Goal: Task Accomplishment & Management: Manage account settings

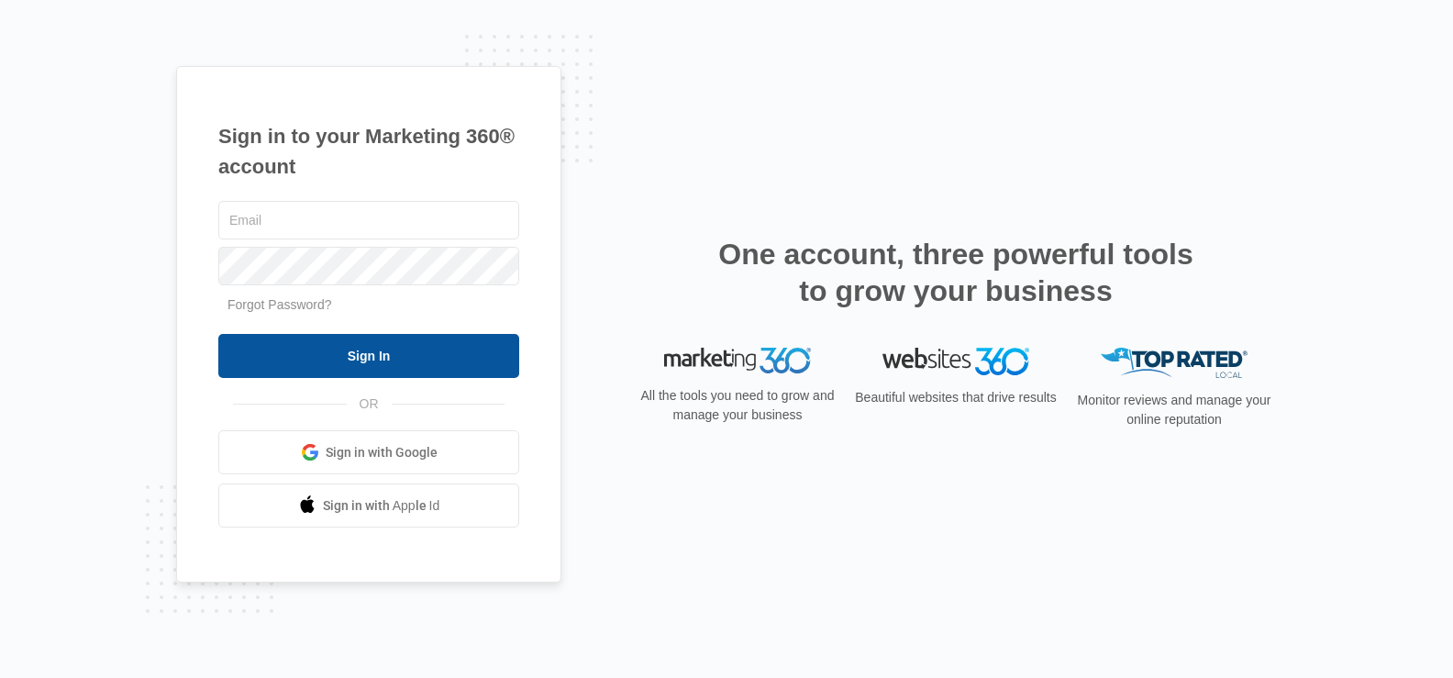
type input "[DOMAIN_NAME][EMAIL_ADDRESS][DOMAIN_NAME]"
click at [391, 353] on input "Sign In" at bounding box center [368, 356] width 301 height 44
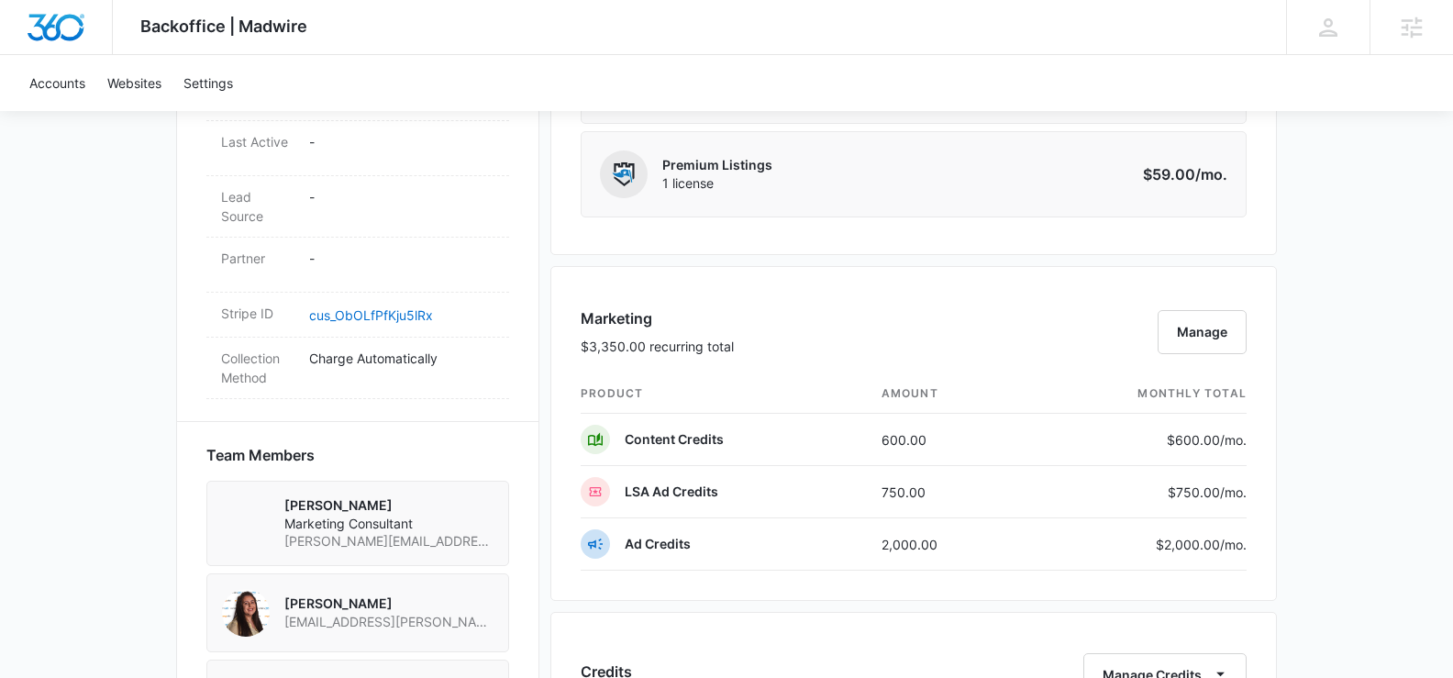
scroll to position [1022, 0]
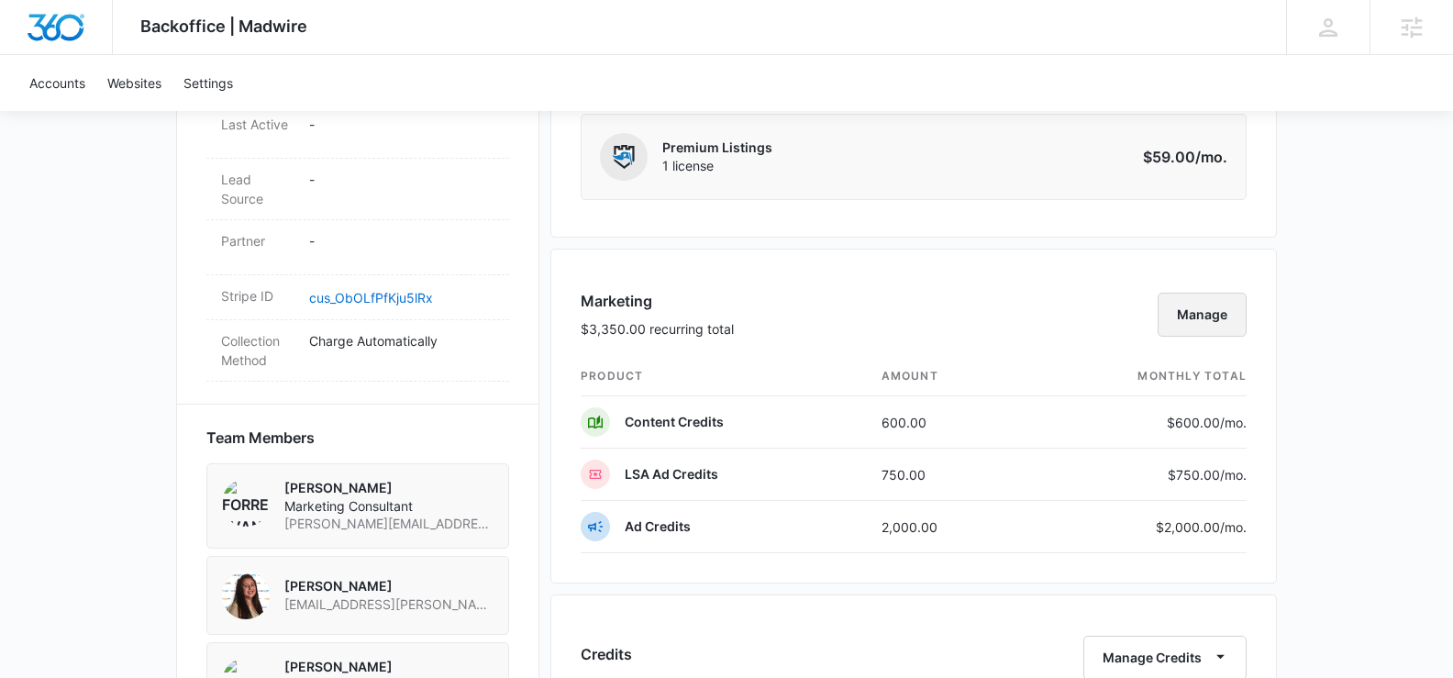
click at [1210, 303] on button "Manage" at bounding box center [1202, 315] width 89 height 44
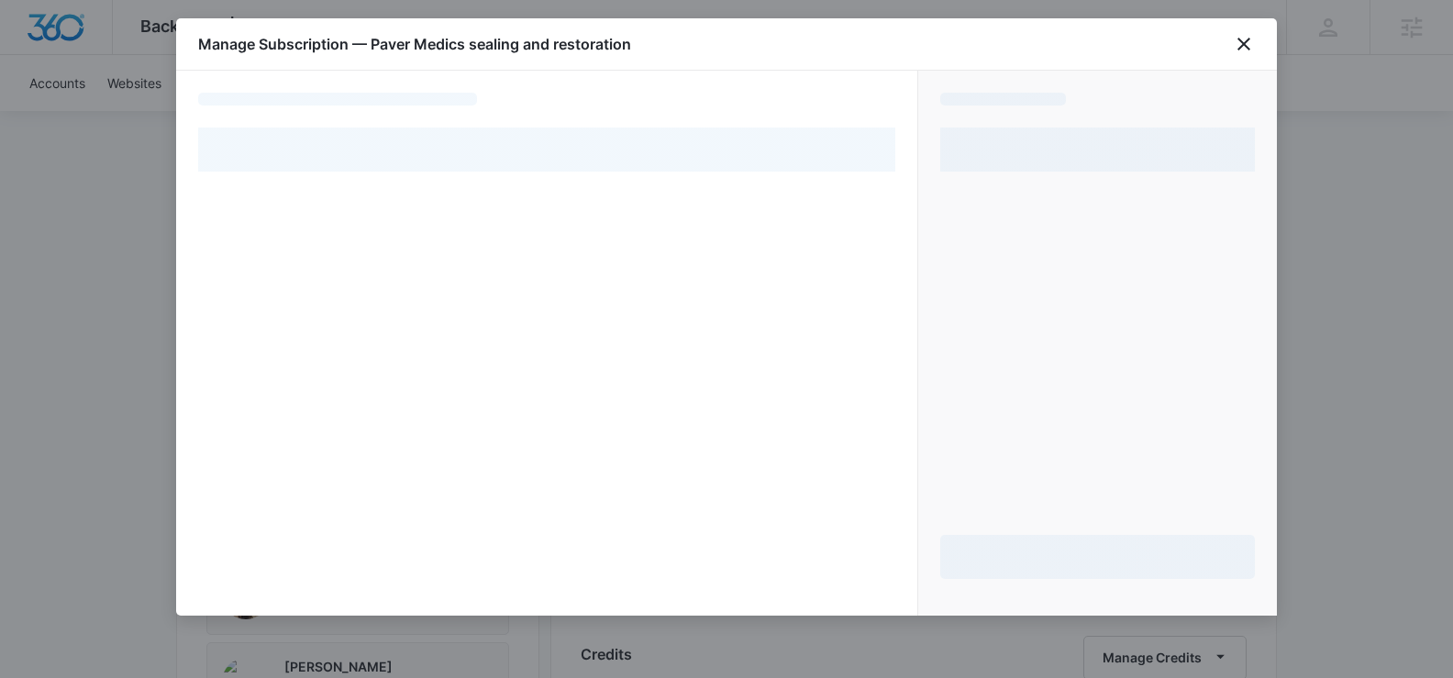
select select "pm_1O6iZrA4n8RTgNjUO2vh8Sso"
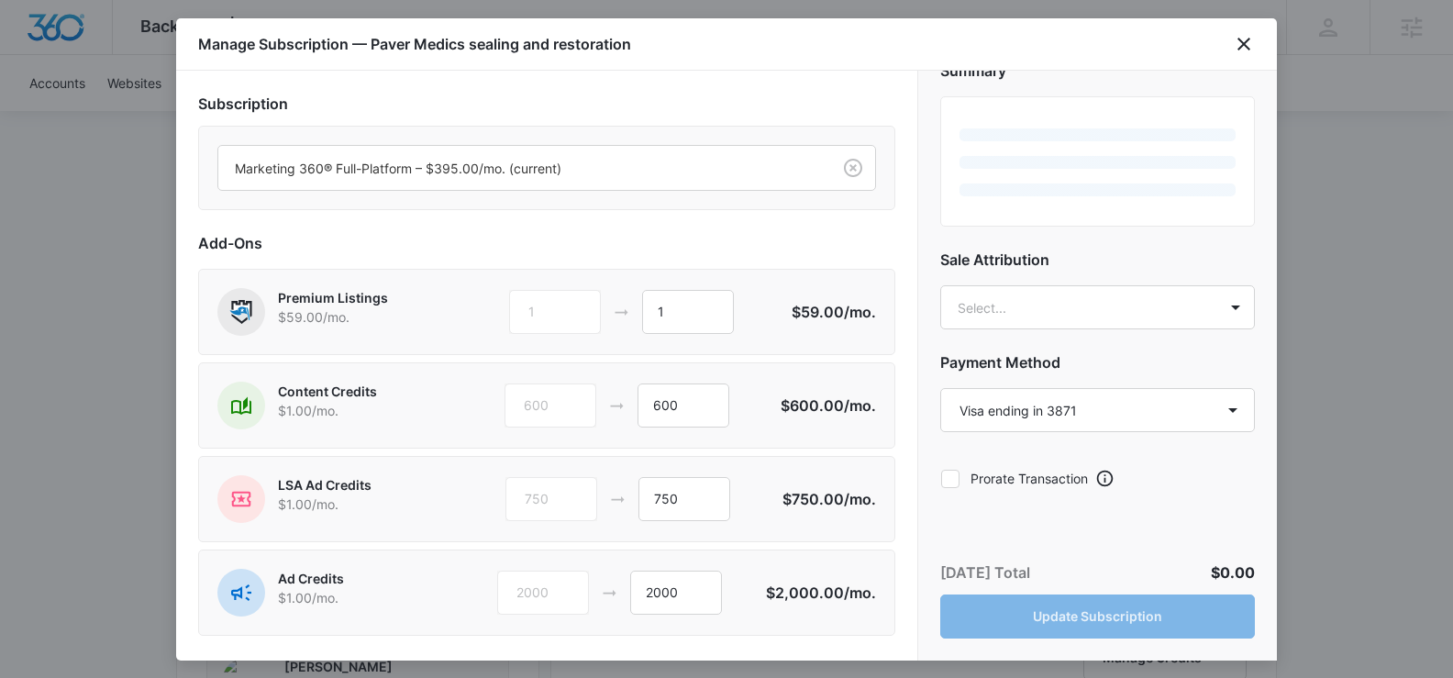
scroll to position [85, 0]
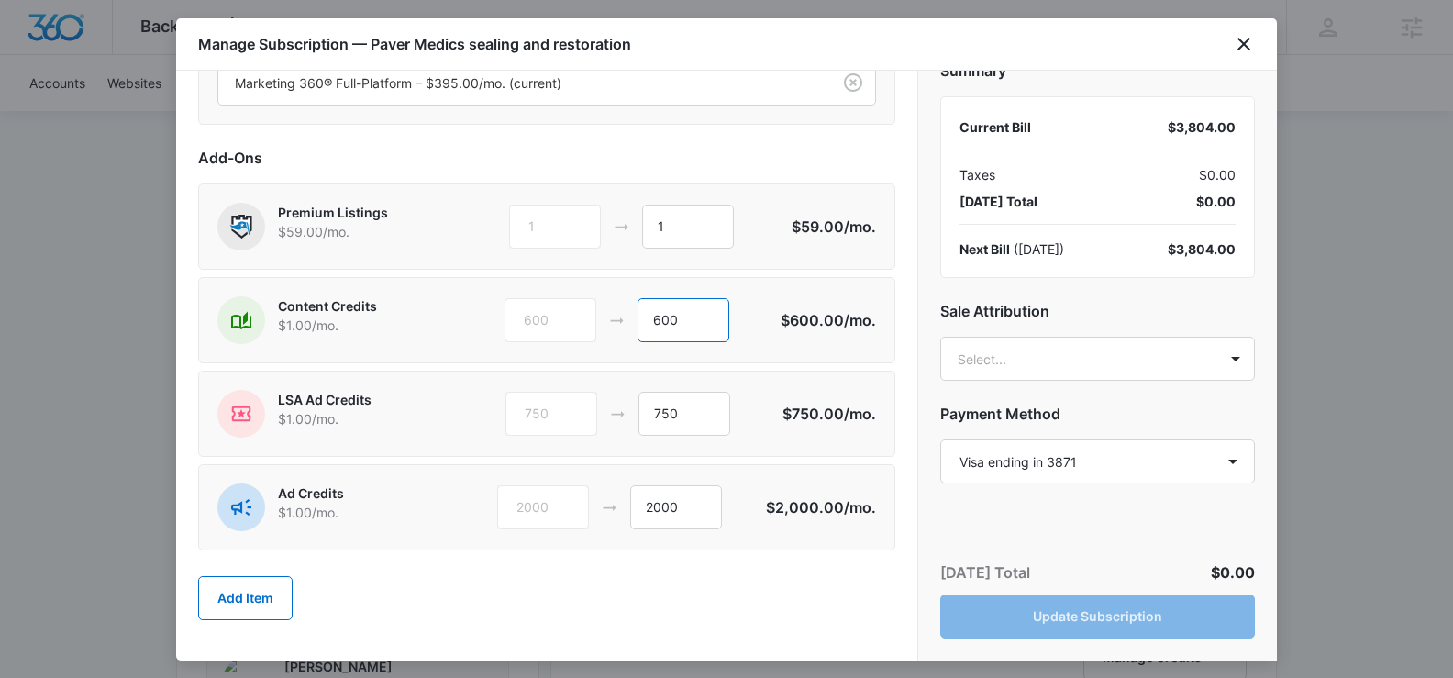
drag, startPoint x: 681, startPoint y: 323, endPoint x: 592, endPoint y: 316, distance: 89.2
click at [591, 316] on div "600 600" at bounding box center [643, 320] width 276 height 44
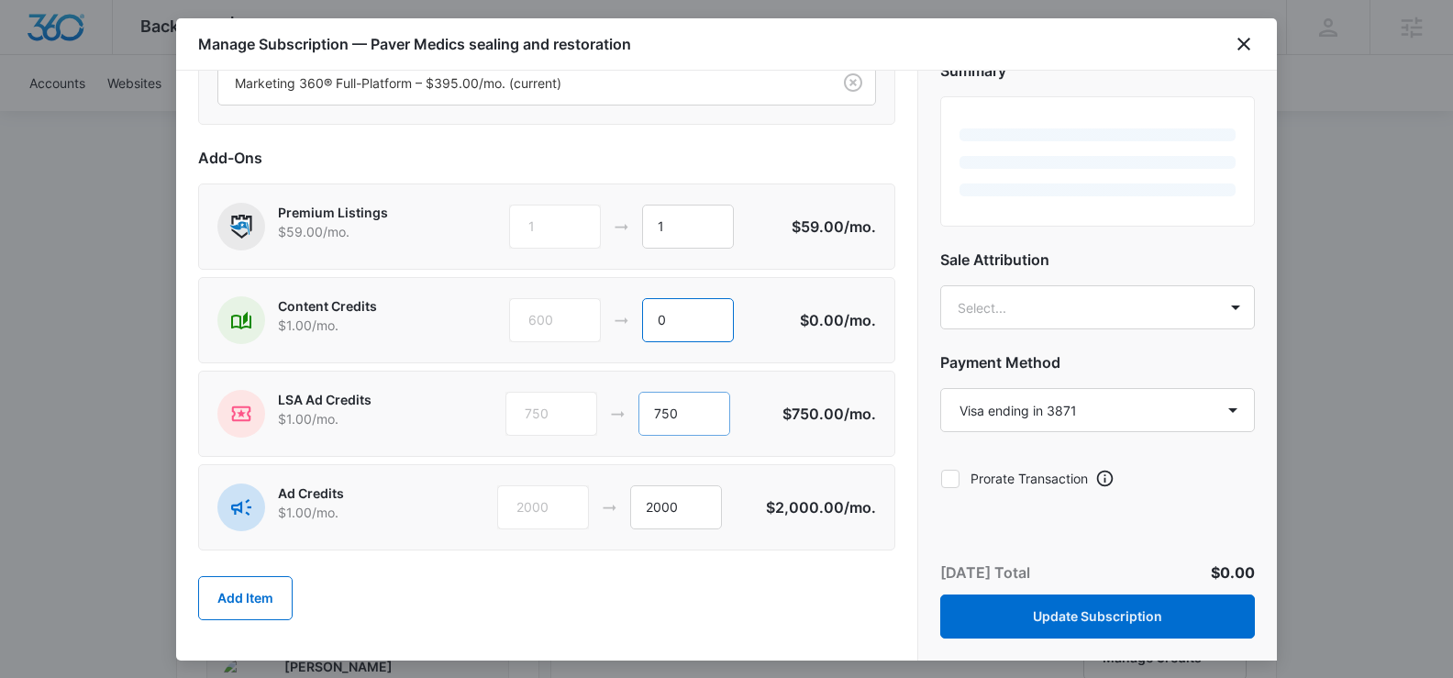
type input "0"
drag, startPoint x: 683, startPoint y: 420, endPoint x: 603, endPoint y: 412, distance: 81.1
click at [601, 411] on div "750 750" at bounding box center [643, 414] width 277 height 44
type input "0"
drag, startPoint x: 631, startPoint y: 506, endPoint x: 525, endPoint y: 494, distance: 107.2
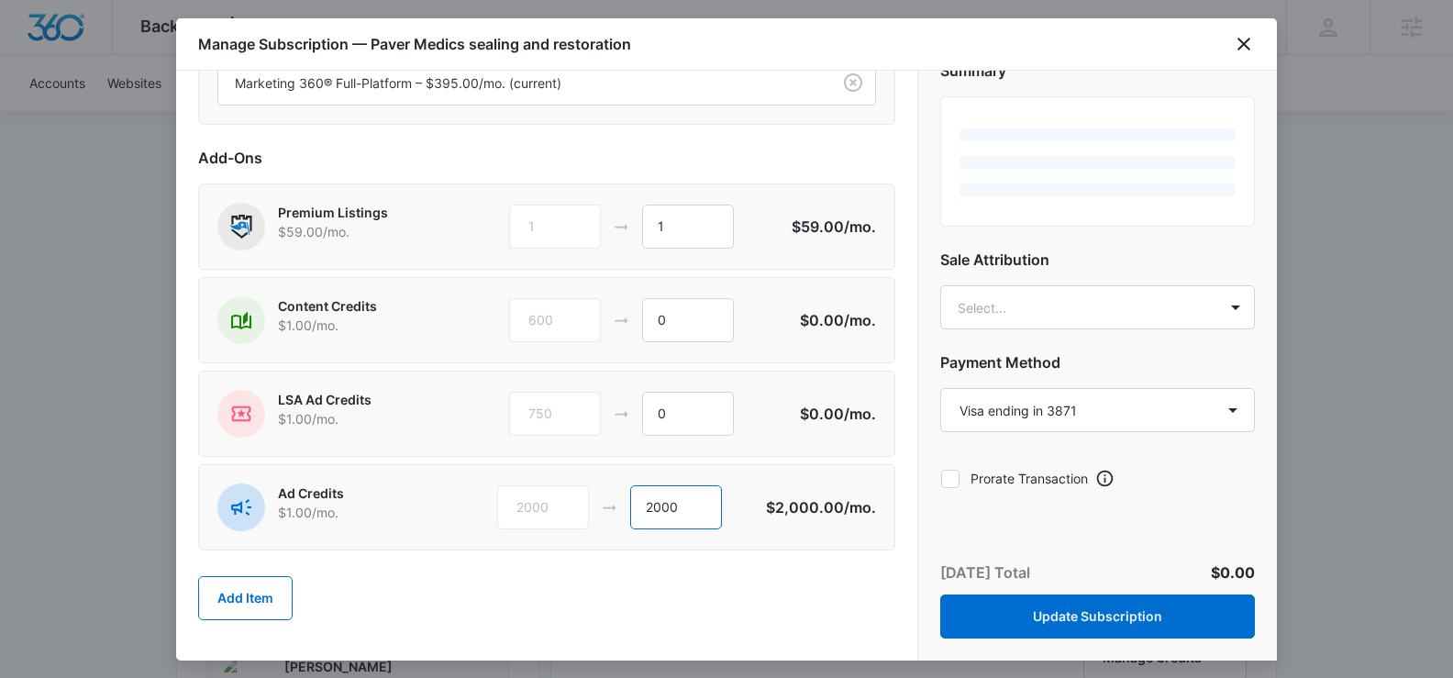
click at [522, 494] on div "2000 2000" at bounding box center [631, 507] width 269 height 44
type input "1346"
click at [1160, 296] on body "Backoffice | Madwire Apps Settings JG [PERSON_NAME] [DOMAIN_NAME][EMAIL_ADDRESS…" at bounding box center [726, 313] width 1453 height 2670
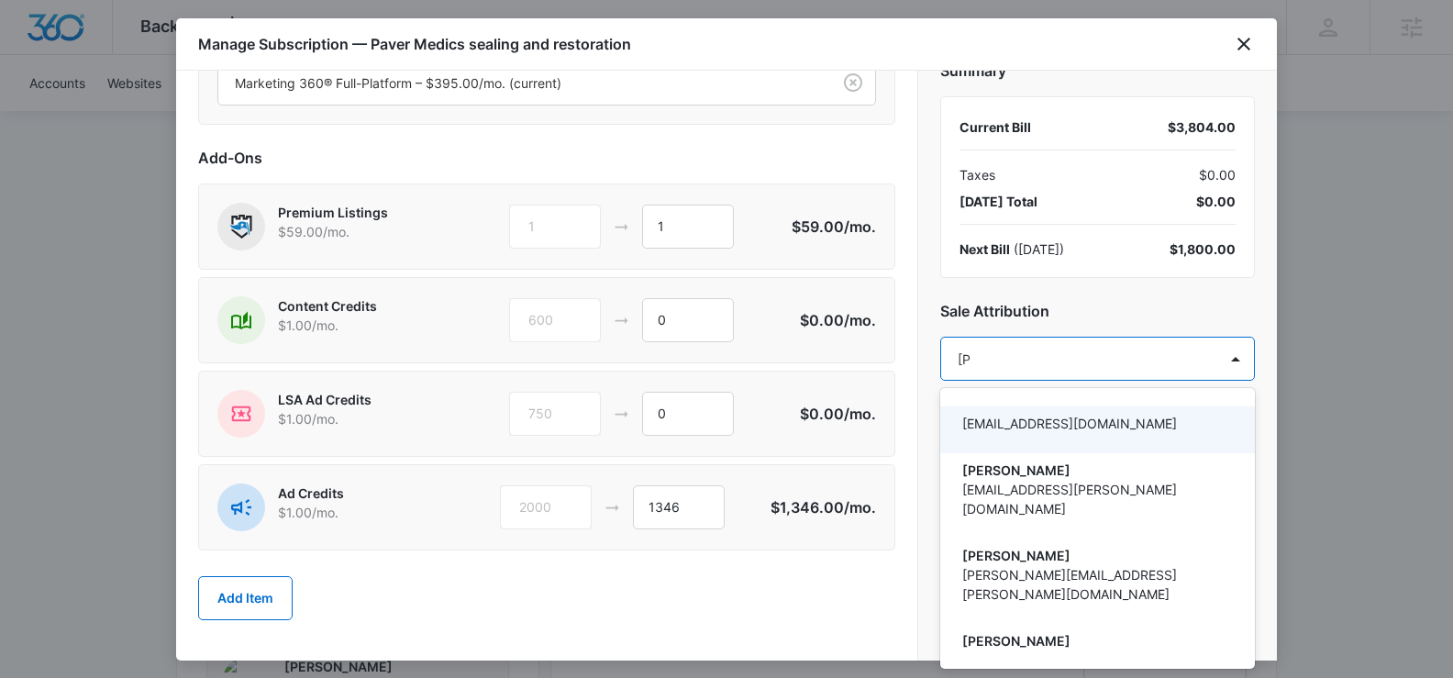
type input "[PERSON_NAME]"
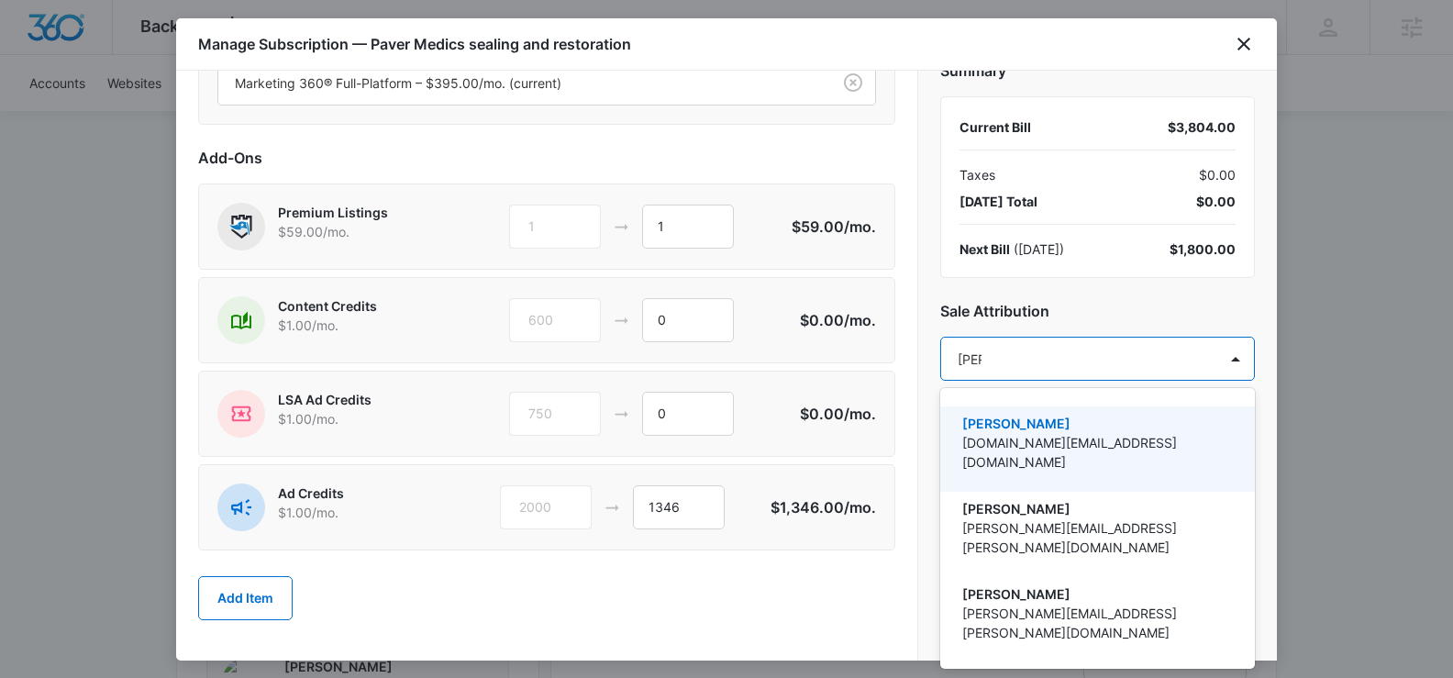
click at [1042, 427] on p "[PERSON_NAME]" at bounding box center [1095, 423] width 267 height 19
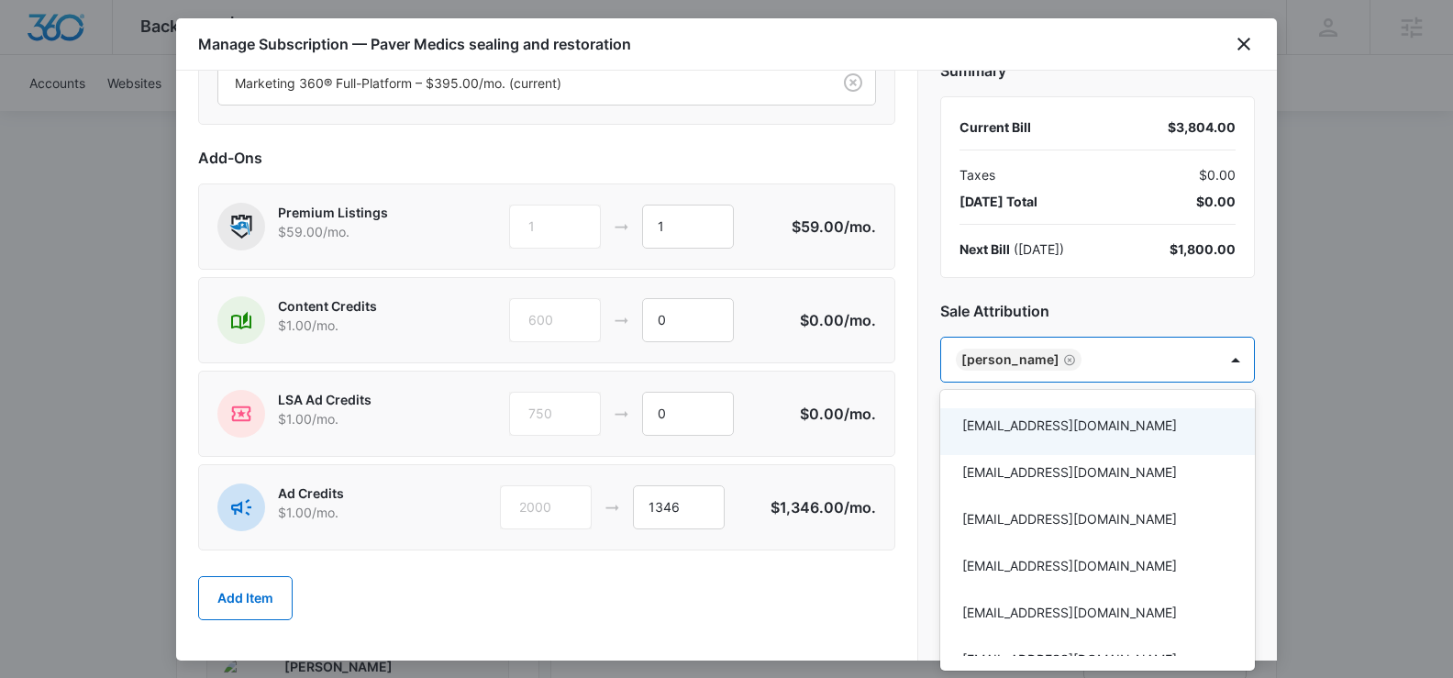
click at [1069, 302] on div at bounding box center [726, 339] width 1453 height 678
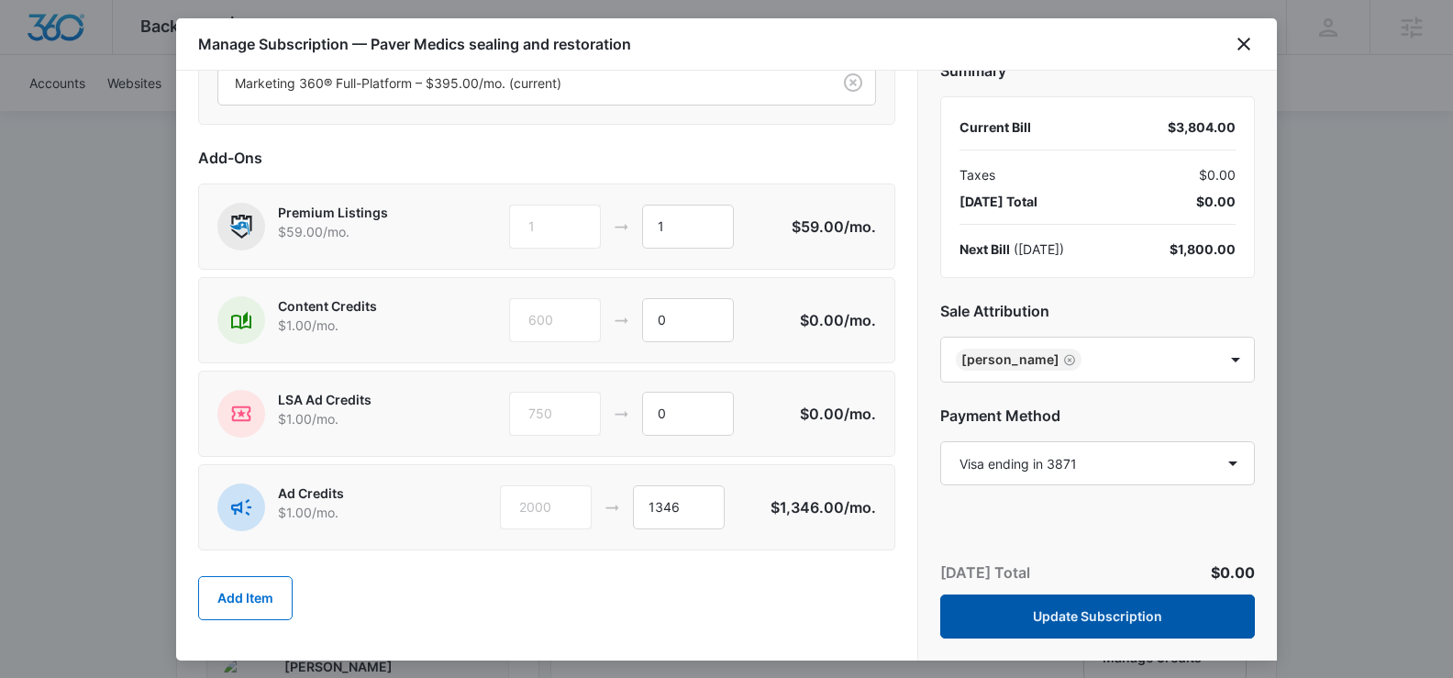
click at [1074, 620] on button "Update Subscription" at bounding box center [1097, 616] width 315 height 44
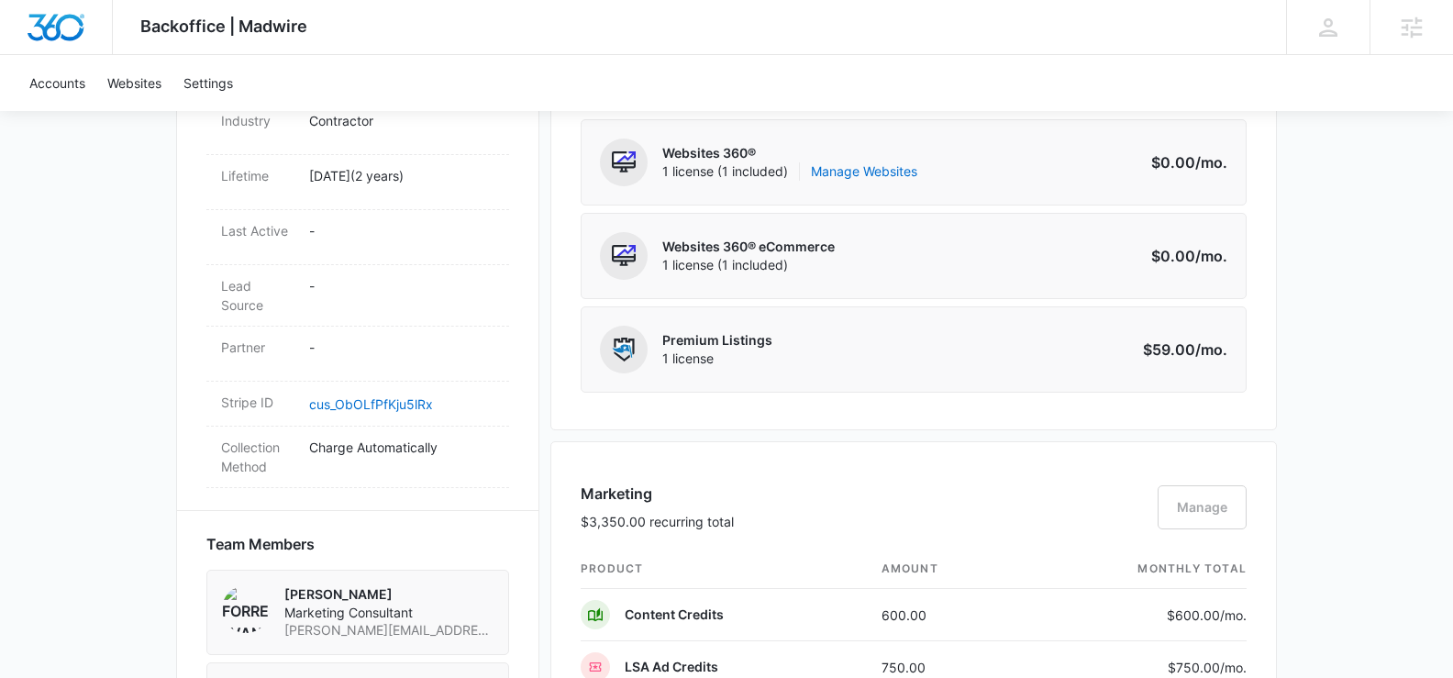
scroll to position [0, 0]
